Goal: Transaction & Acquisition: Purchase product/service

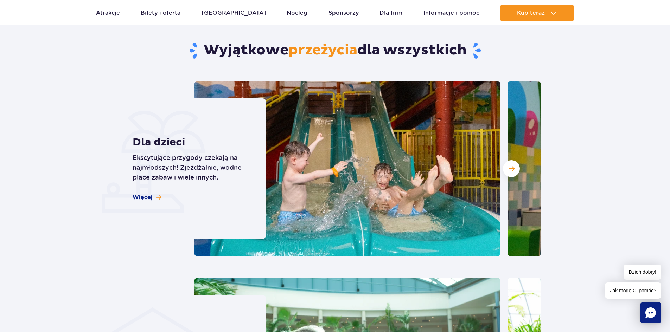
scroll to position [1865, 0]
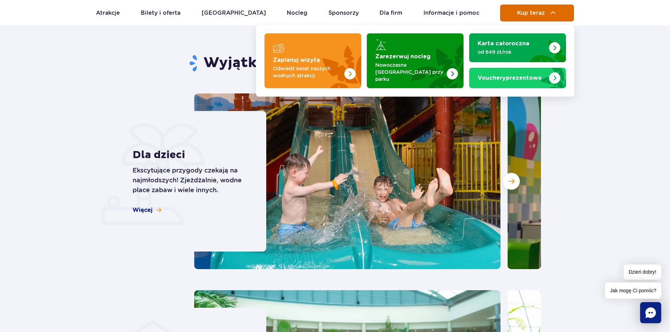
click at [531, 19] on button "Kup teraz" at bounding box center [537, 13] width 74 height 17
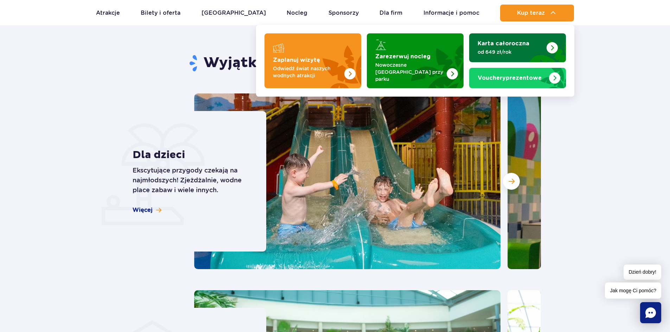
click at [525, 43] on strong "Karta całoroczna" at bounding box center [504, 44] width 52 height 6
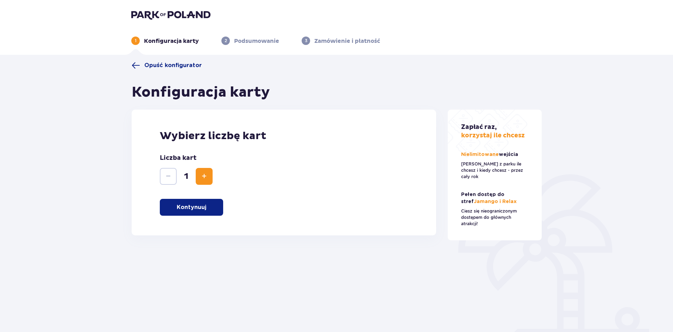
click at [204, 202] on button "Kontynuuj" at bounding box center [191, 207] width 63 height 17
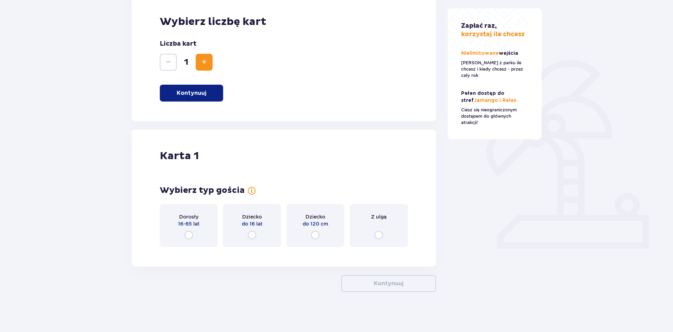
scroll to position [116, 0]
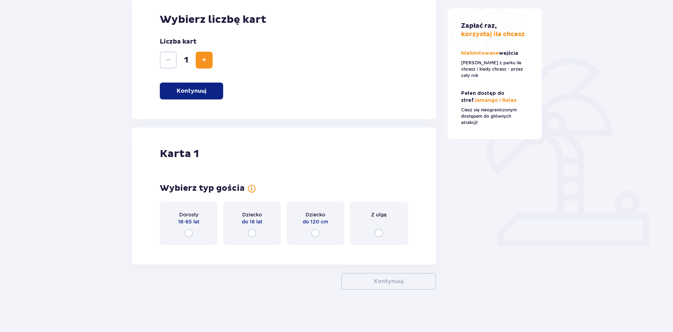
click at [186, 234] on input "radio" at bounding box center [188, 233] width 8 height 8
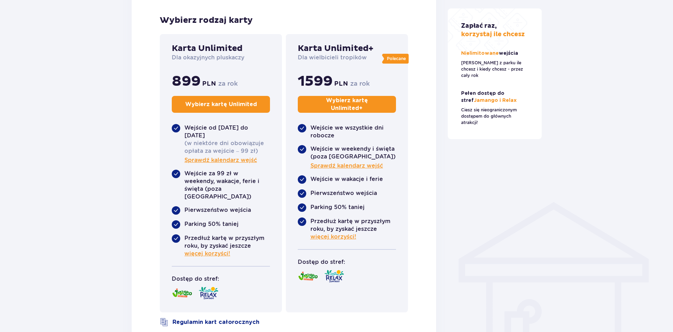
scroll to position [376, 0]
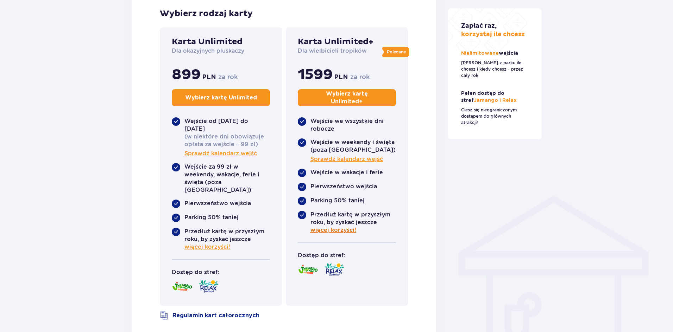
click at [346, 230] on span "więcej korzyści!" at bounding box center [333, 231] width 46 height 8
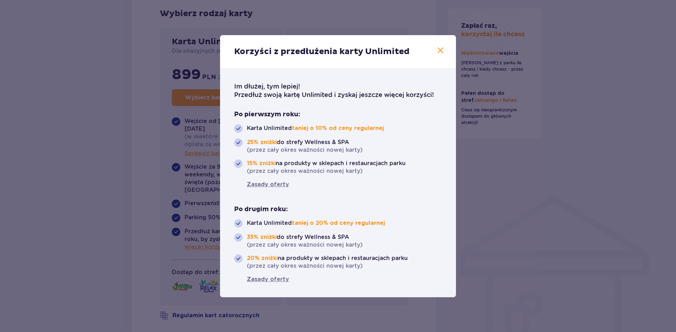
click at [438, 51] on span at bounding box center [440, 50] width 8 height 8
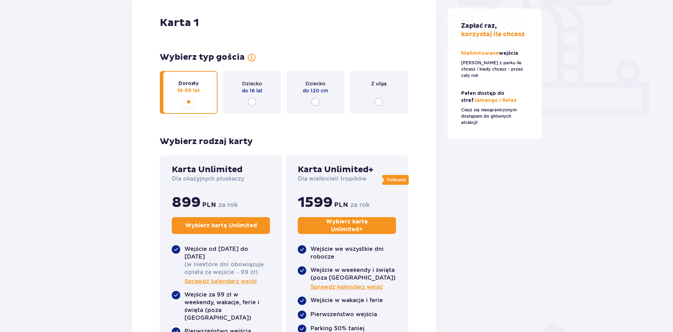
scroll to position [235, 0]
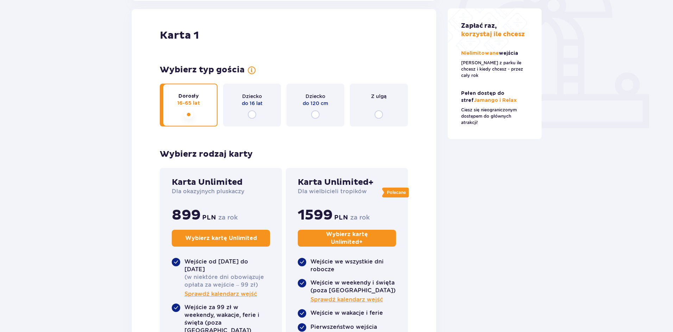
click at [251, 117] on input "radio" at bounding box center [252, 114] width 8 height 8
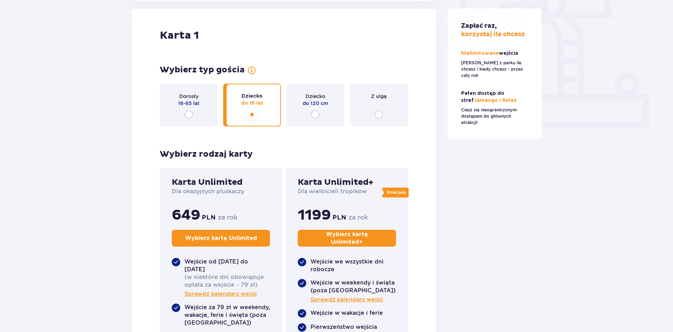
click at [188, 115] on input "radio" at bounding box center [188, 114] width 8 height 8
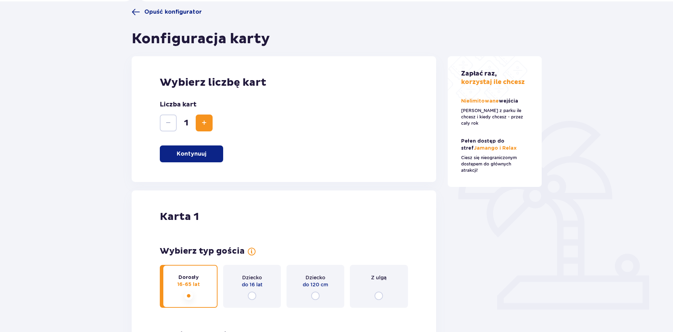
scroll to position [0, 0]
